Goal: Information Seeking & Learning: Learn about a topic

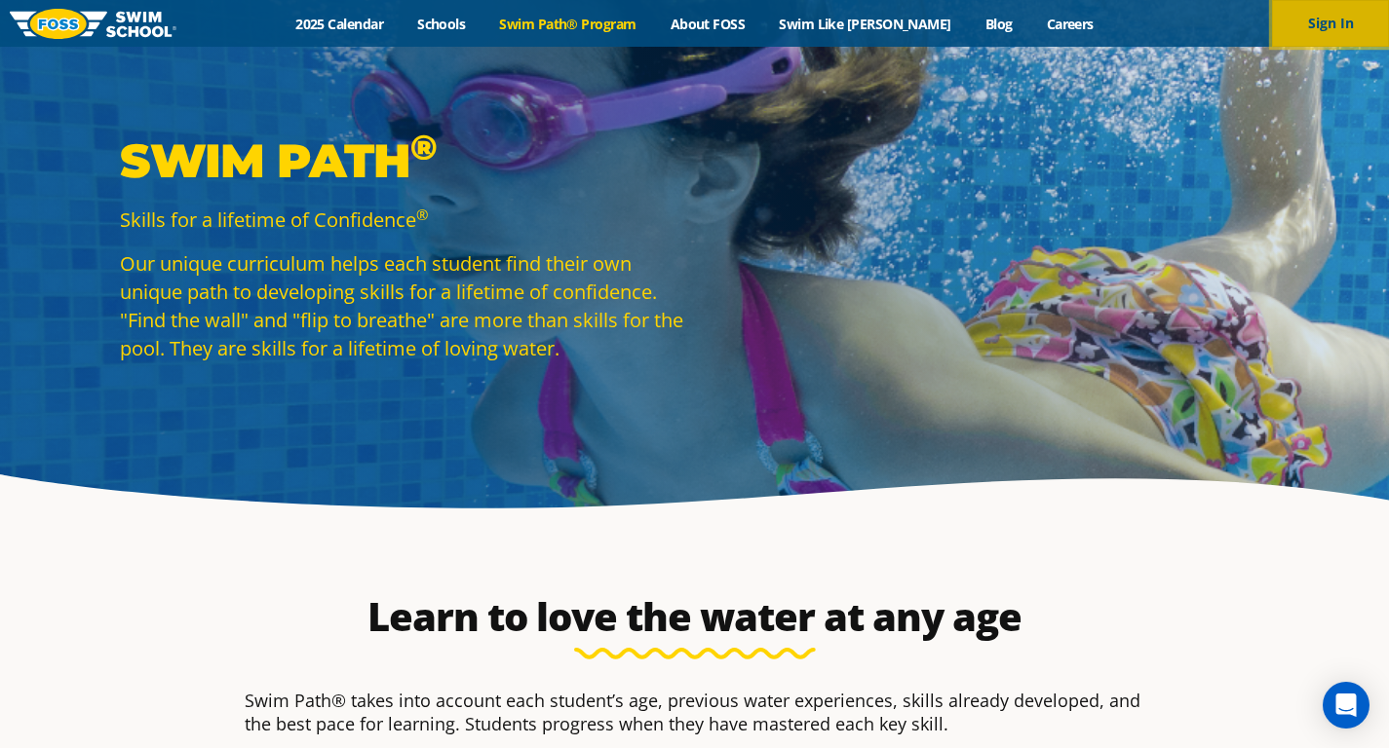
click at [1018, 19] on button "Sign In" at bounding box center [1330, 23] width 117 height 47
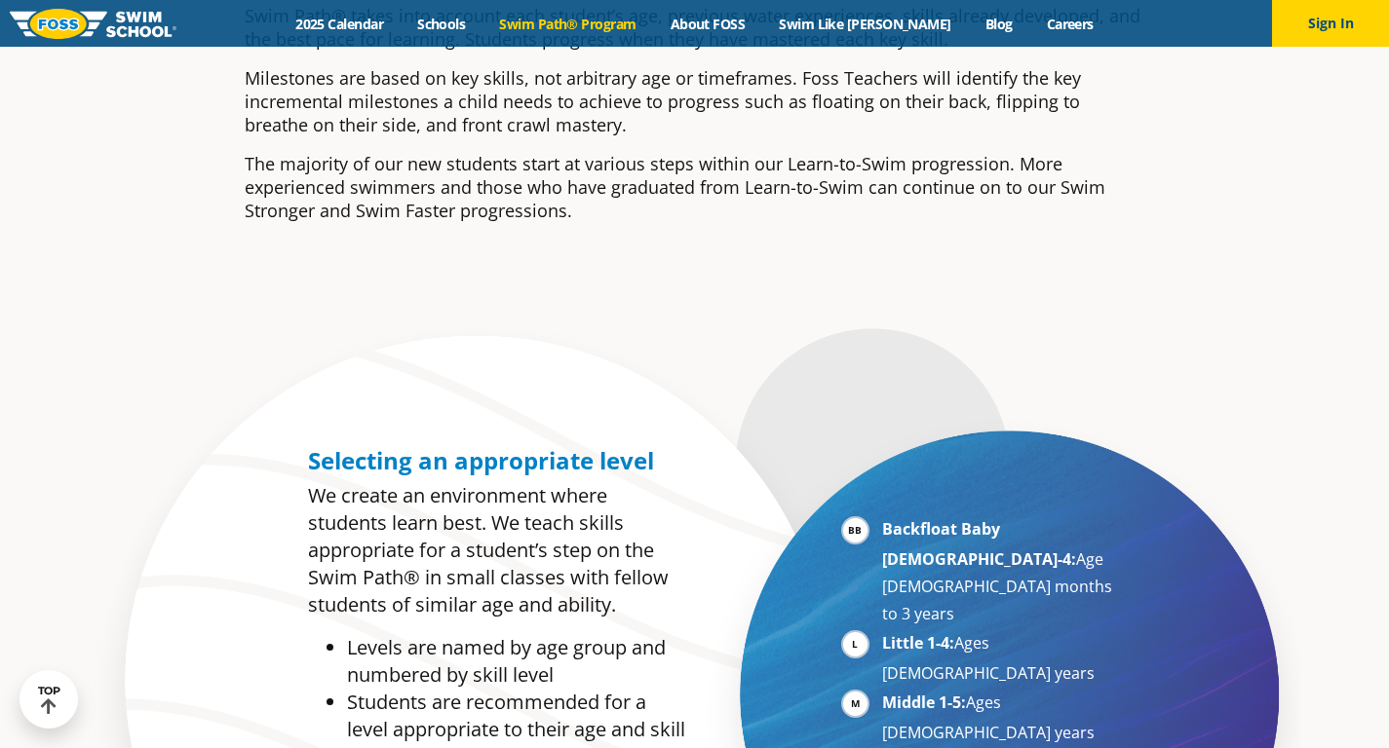
scroll to position [752, 0]
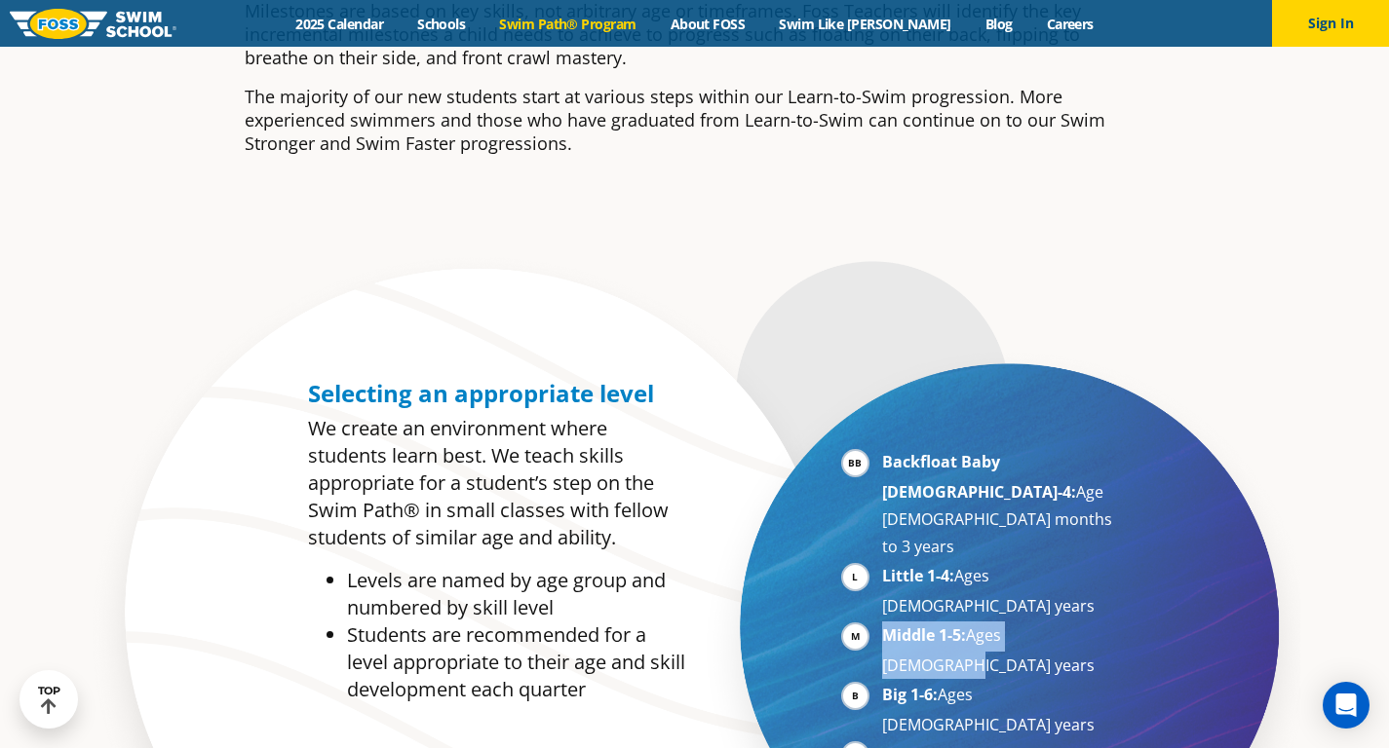
drag, startPoint x: 1085, startPoint y: 555, endPoint x: 859, endPoint y: 560, distance: 225.1
click at [882, 622] on li "Middle 1-5: Ages 5-7 years" at bounding box center [1001, 650] width 239 height 57
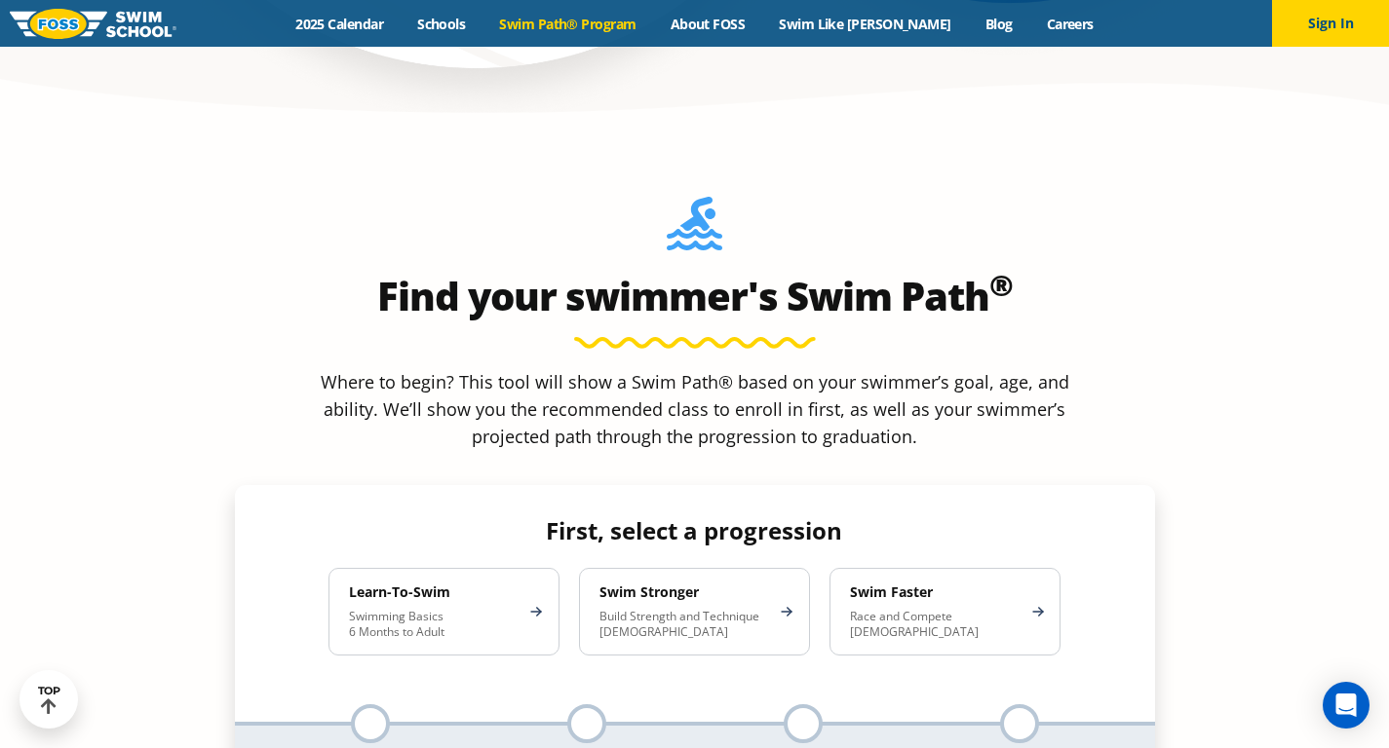
scroll to position [1724, 0]
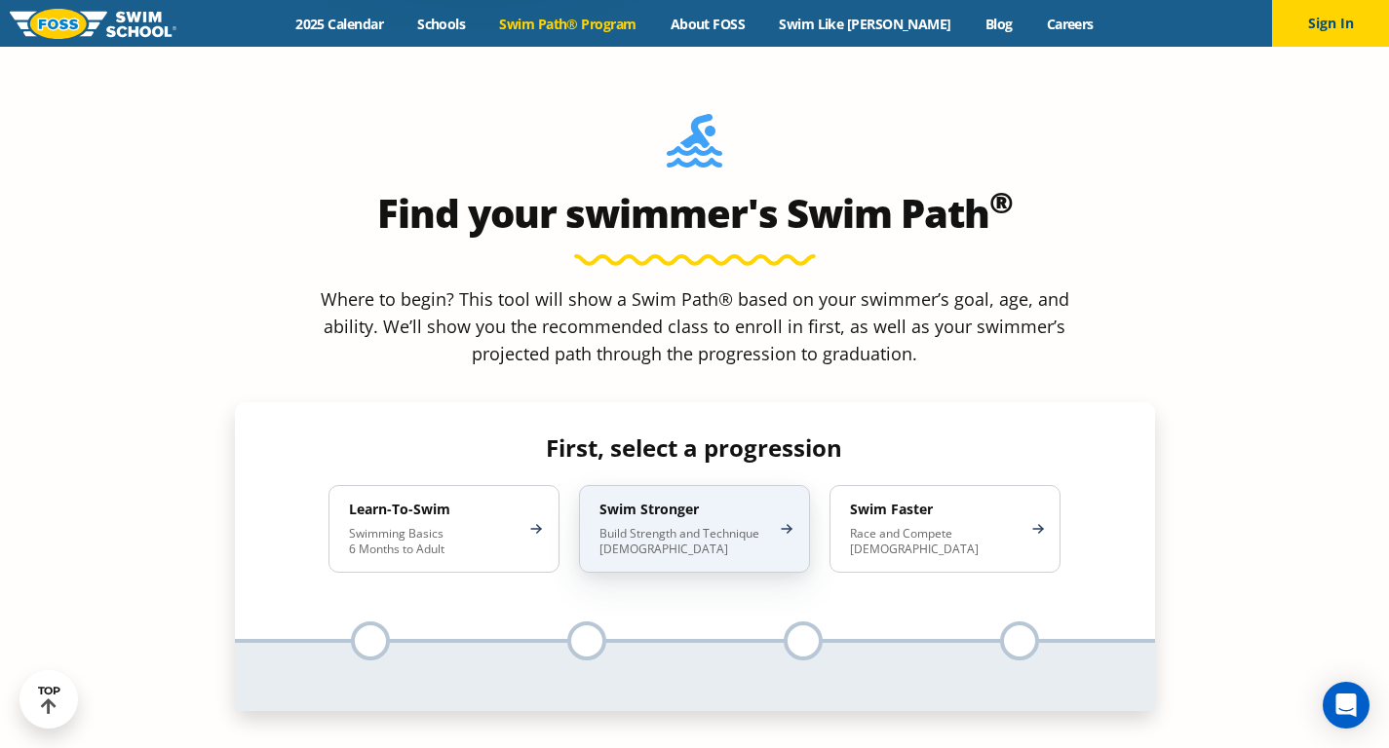
click at [763, 501] on h4 "Swim Stronger" at bounding box center [684, 510] width 171 height 18
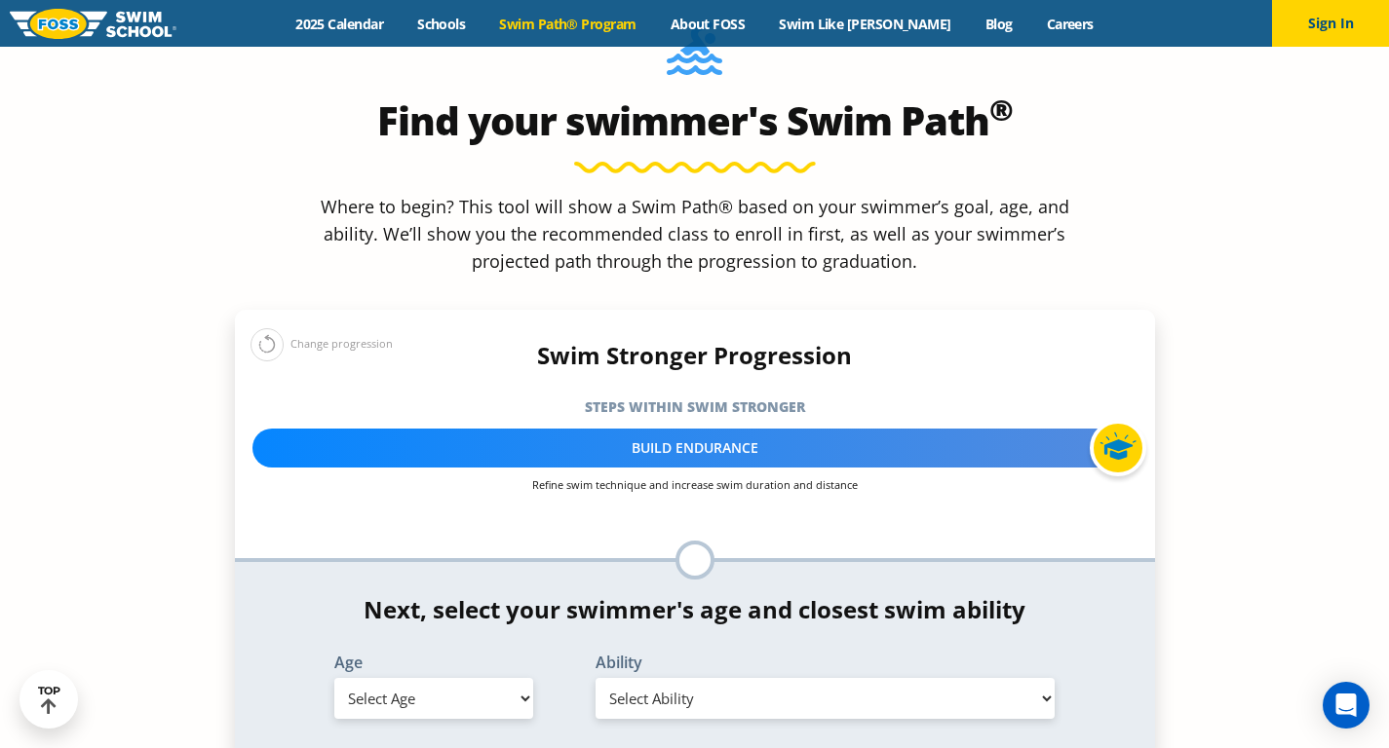
scroll to position [1836, 0]
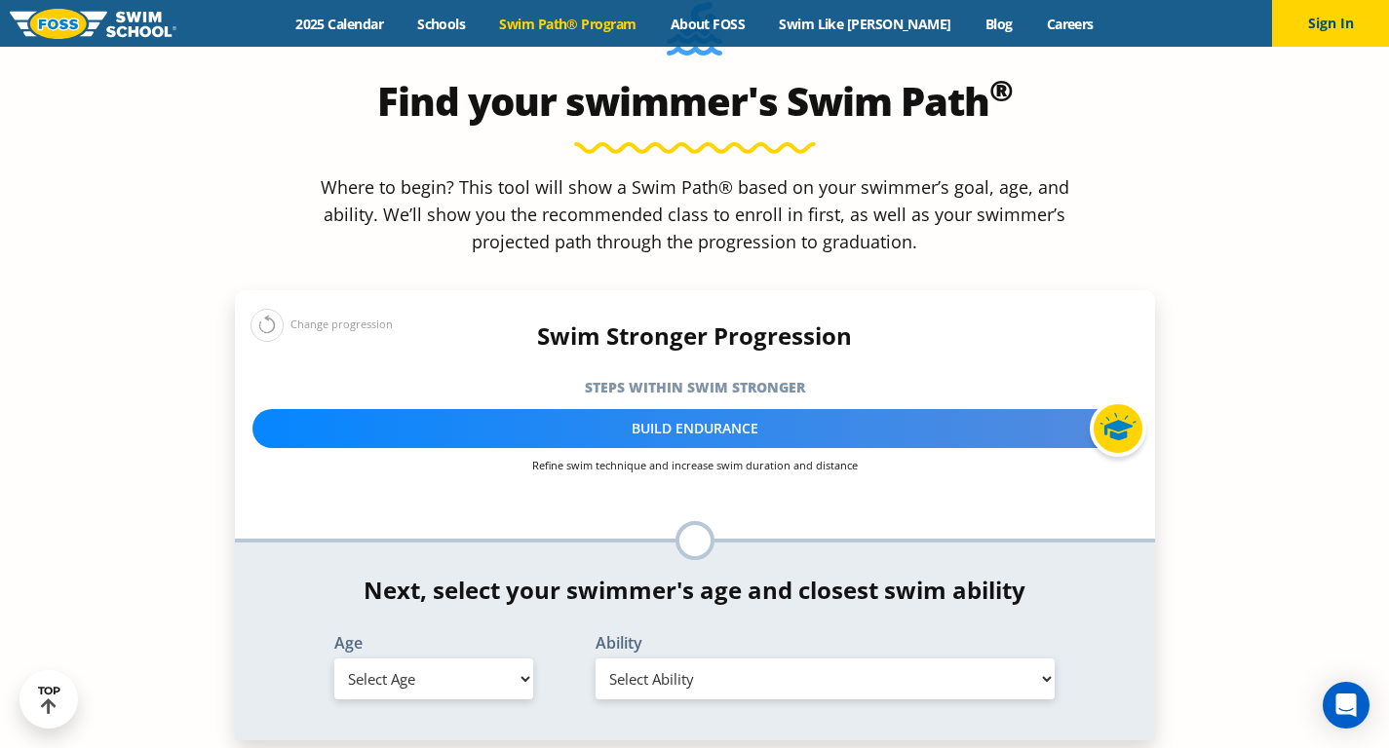
click at [475, 659] on select "Select Age 6 months - 1 year 1 year 2 years 3 years 4 years 5 years 6 years 7 y…" at bounding box center [433, 679] width 199 height 41
select select "5-years"
click at [334, 659] on select "Select Age 6 months - 1 year 1 year 2 years 3 years 4 years 5 years 6 years 7 y…" at bounding box center [433, 679] width 199 height 41
click at [827, 659] on select "Select Ability First in-water experience When in the water, reliant on a life j…" at bounding box center [825, 679] width 460 height 41
select select "5-years-in-open-water-able-to-swim-for-at-least-15-ft-back-to-safety-while-flip…"
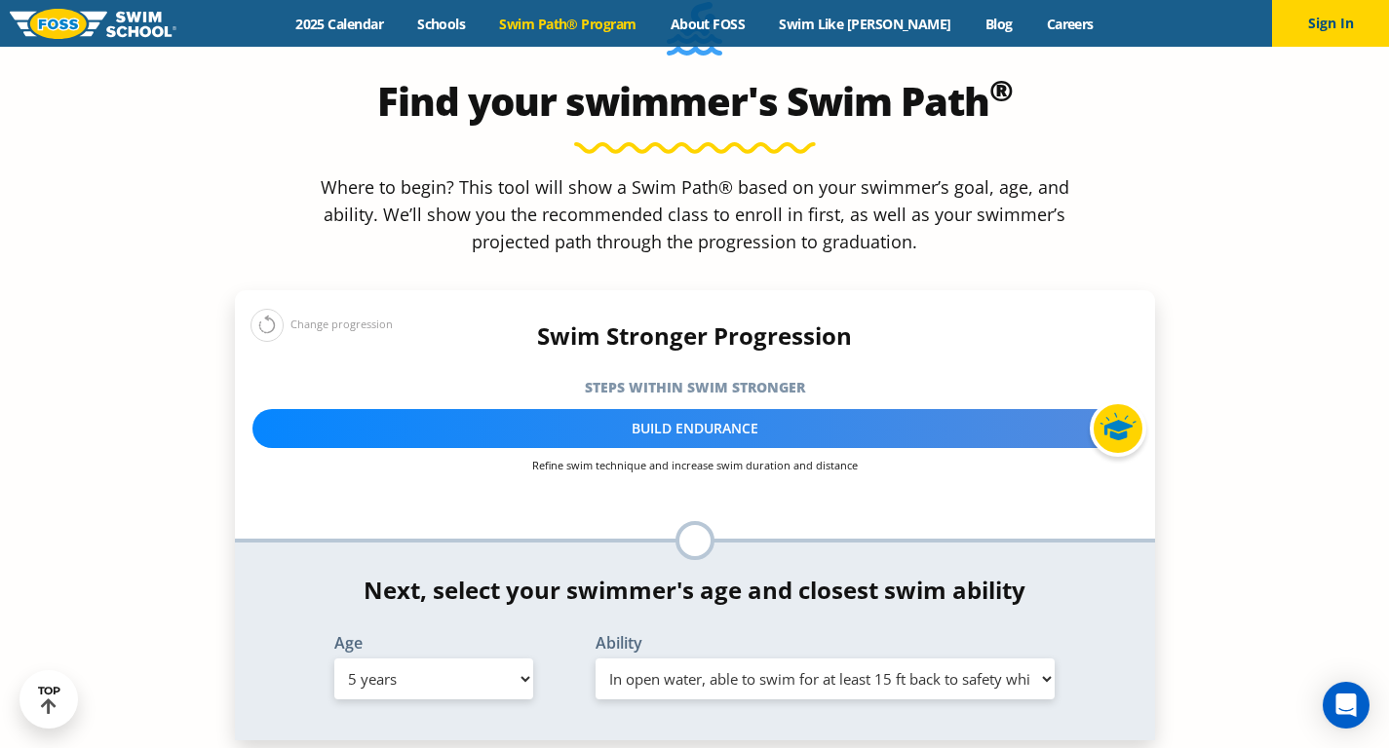
click at [595, 659] on select "Select Ability First in-water experience When in the water, reliant on a life j…" at bounding box center [825, 679] width 460 height 41
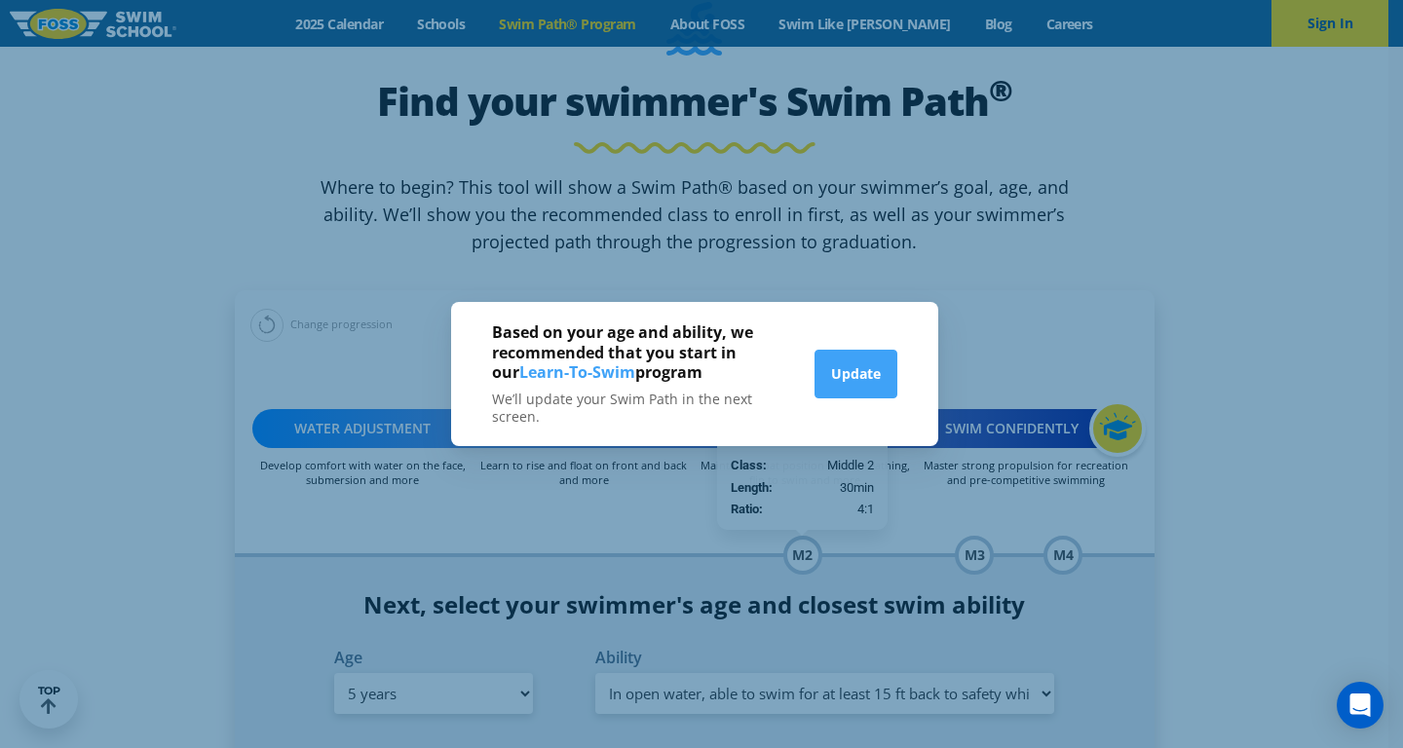
click at [572, 408] on p "We’ll update your Swim Path in the next screen." at bounding box center [641, 408] width 299 height 35
click at [845, 385] on button "Update" at bounding box center [856, 374] width 83 height 49
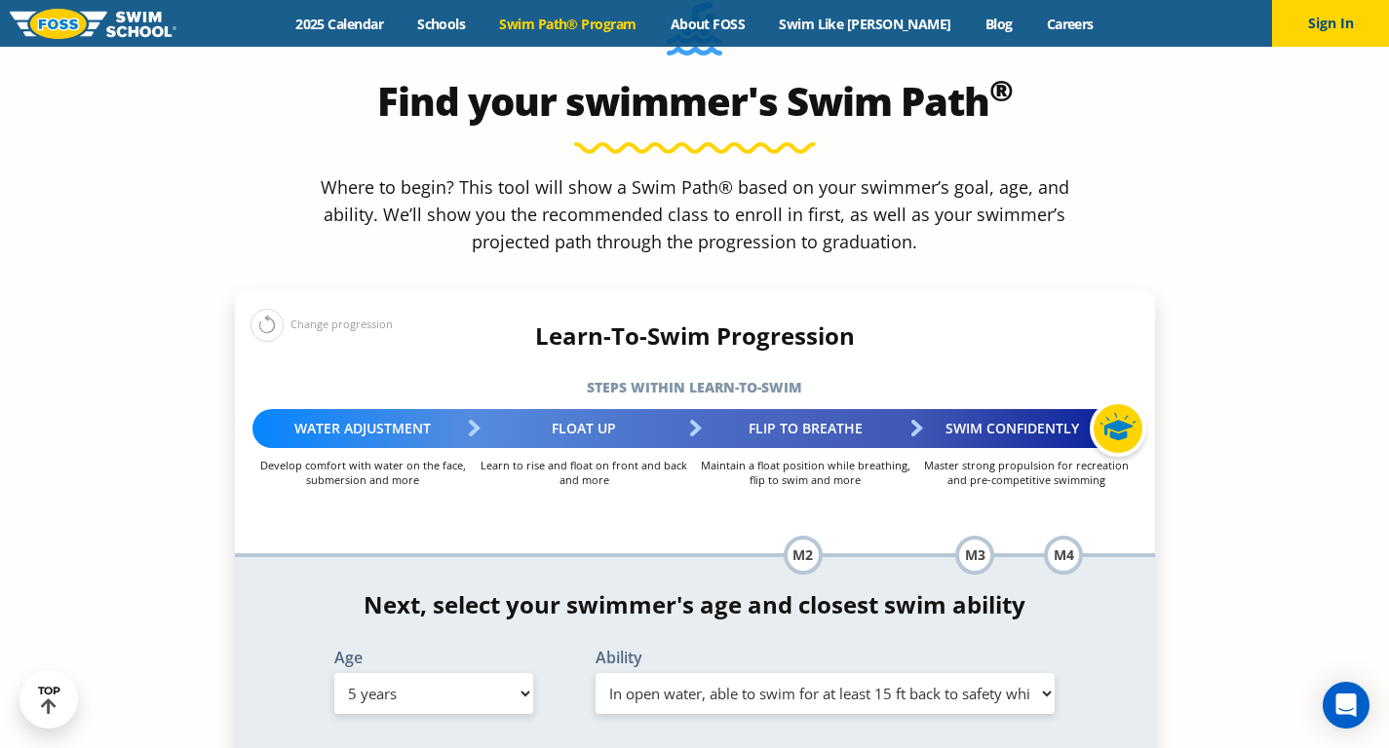
click at [503, 673] on select "Select Age 6 months - 1 year 1 year 2 years 3 years 4 years 5 years 6 years 7 y…" at bounding box center [433, 693] width 199 height 41
select select "4-years"
click at [334, 673] on select "Select Age 6 months - 1 year 1 year 2 years 3 years 4 years 5 years 6 years 7 y…" at bounding box center [433, 693] width 199 height 41
click at [856, 673] on select "Select Ability First in-water experience When in the water, reliant on a life j…" at bounding box center [825, 693] width 460 height 41
select select "4-years-in-open-water-able-to-swim-for-at-least-15-ft-back-to-safety-while-flip…"
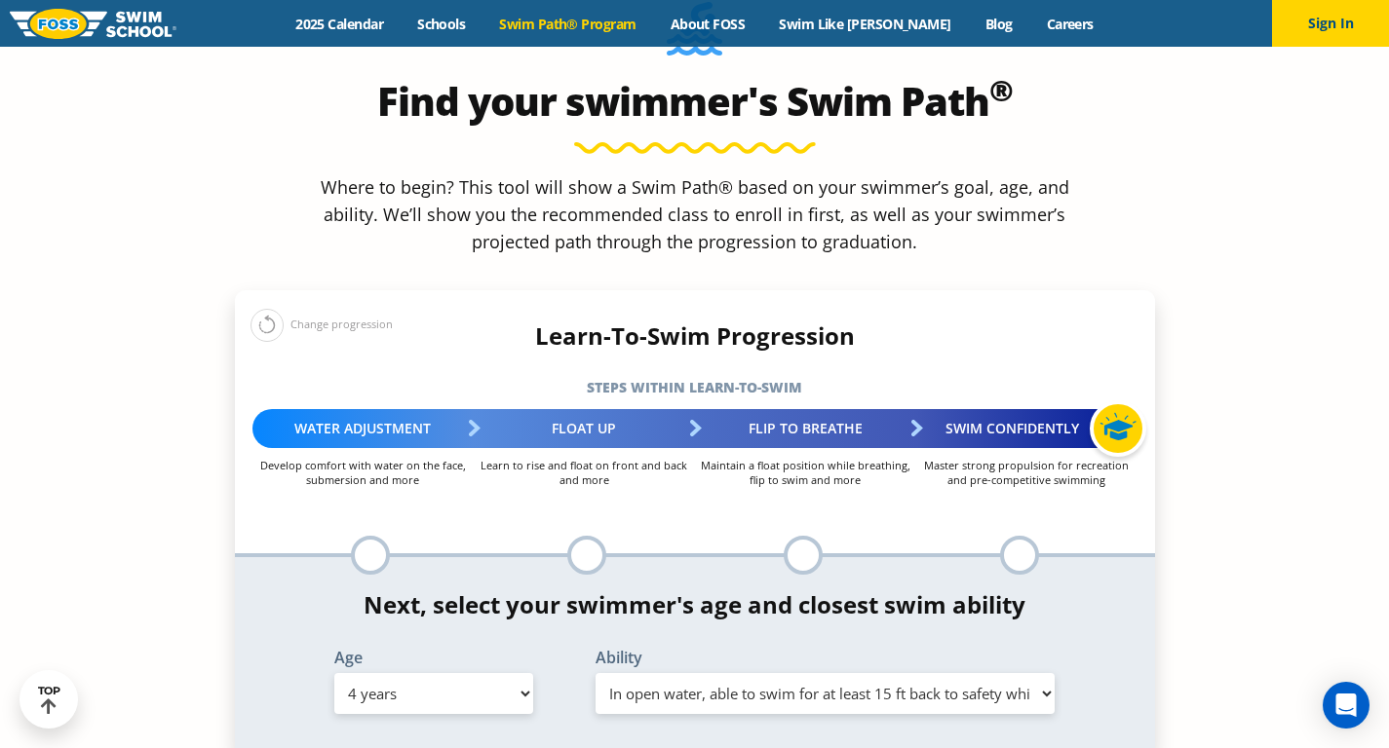
click at [595, 673] on select "Select Ability First in-water experience When in the water, reliant on a life j…" at bounding box center [825, 693] width 460 height 41
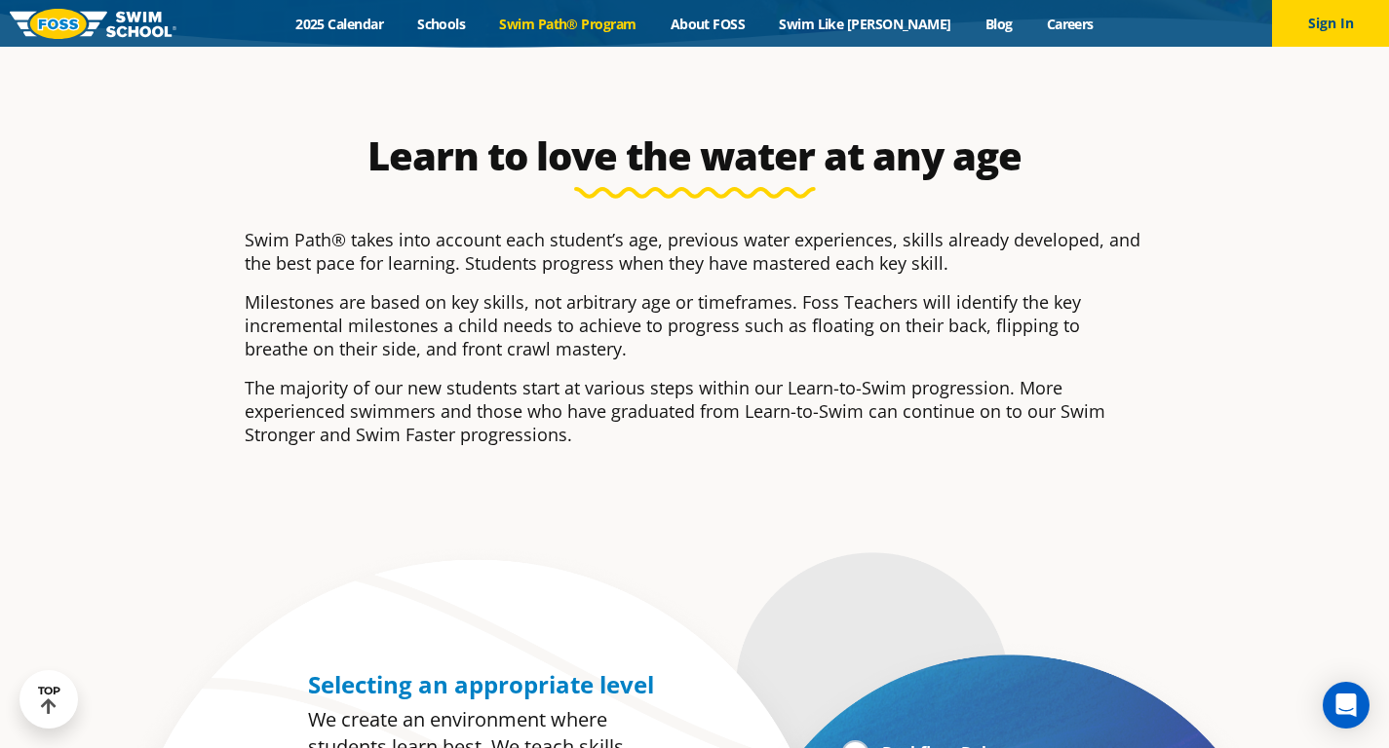
scroll to position [0, 0]
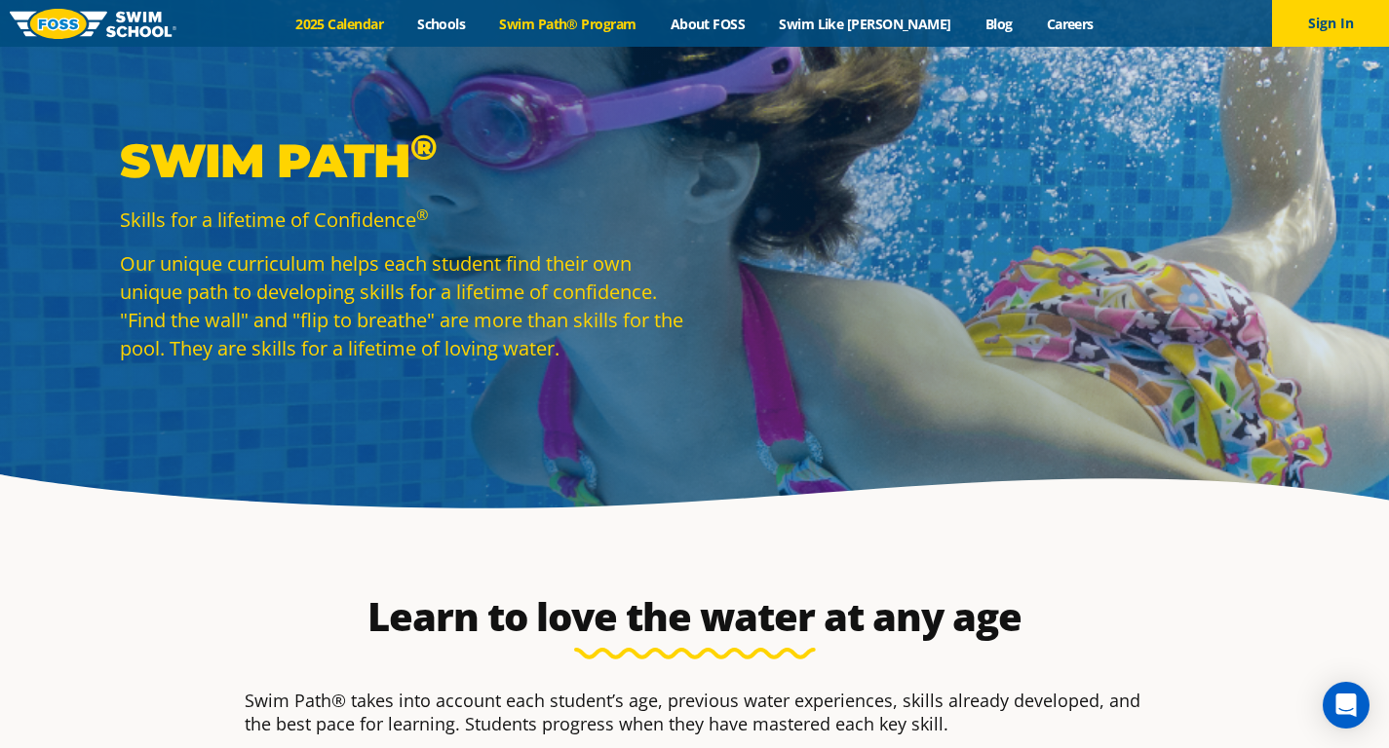
click at [321, 24] on link "2025 Calendar" at bounding box center [340, 24] width 122 height 19
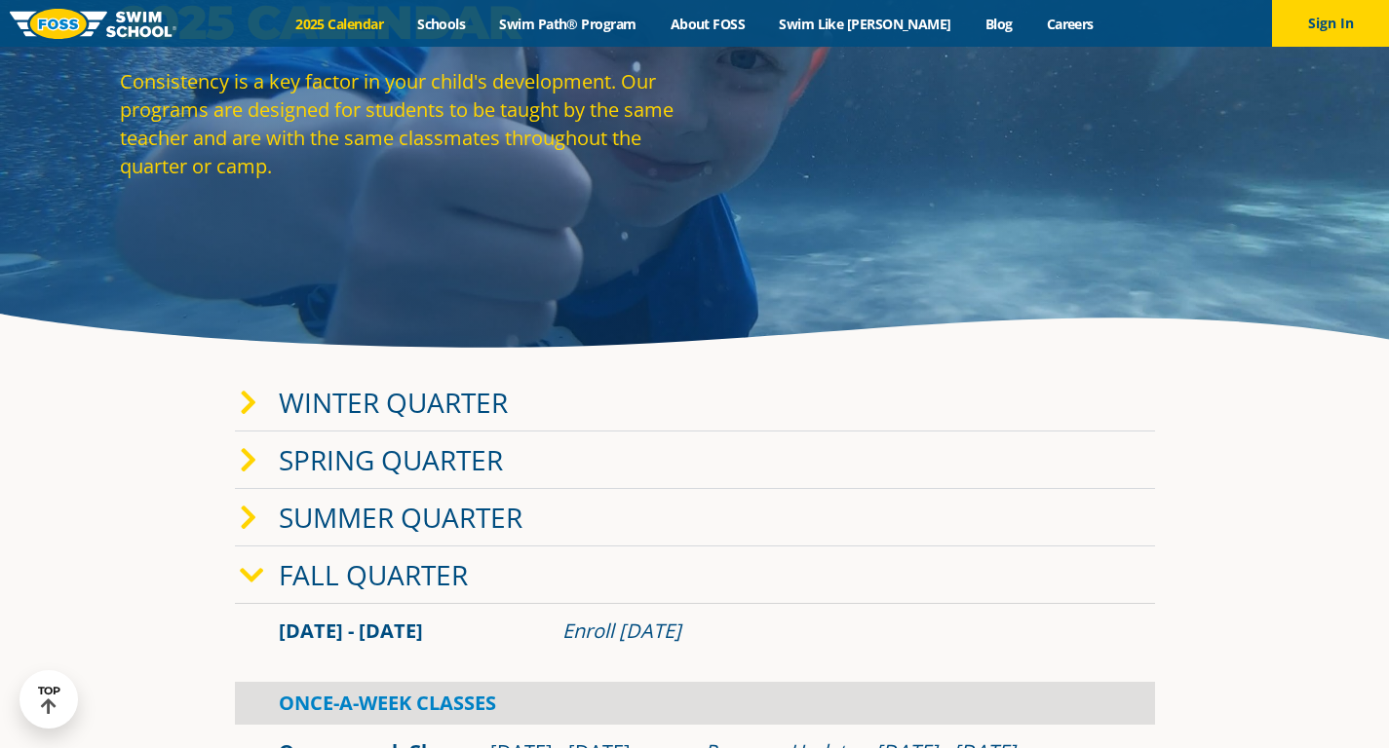
click at [377, 405] on link "Winter Quarter" at bounding box center [393, 402] width 229 height 37
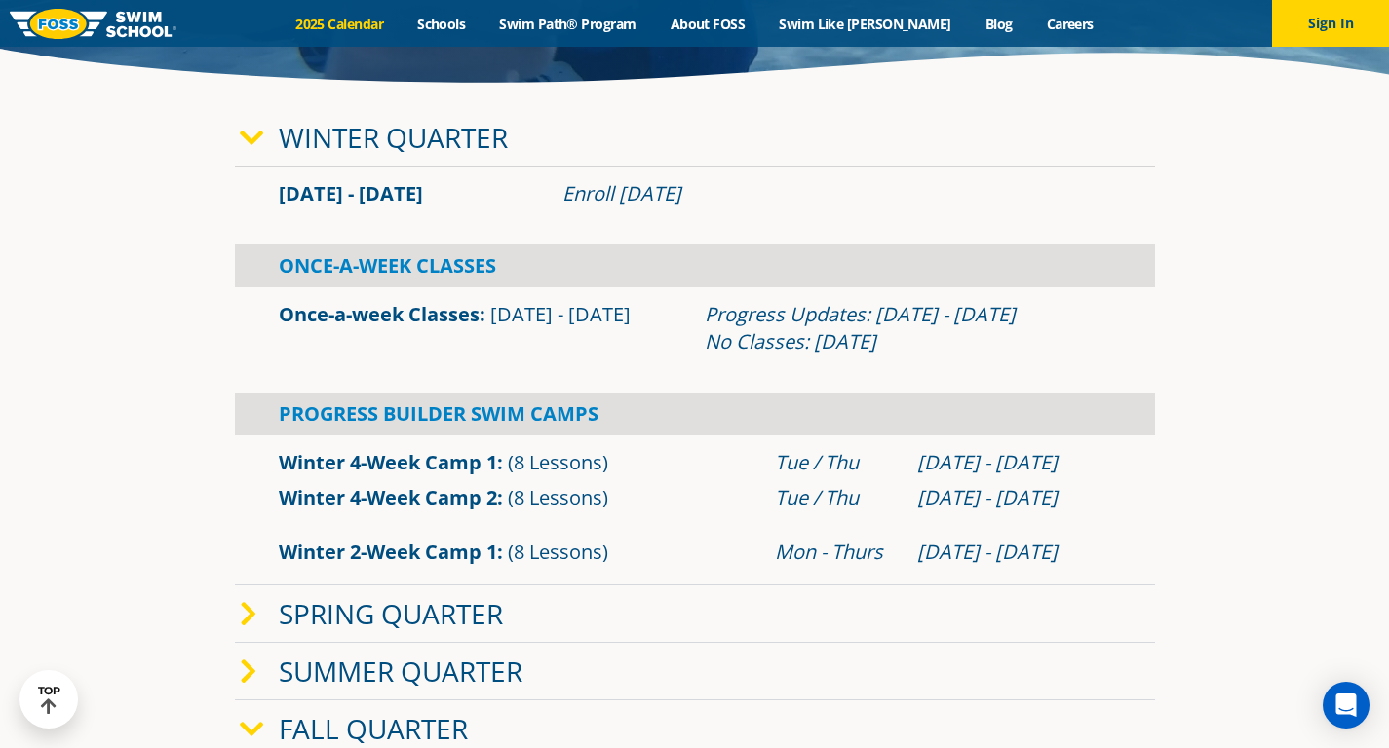
scroll to position [494, 0]
